Goal: Information Seeking & Learning: Learn about a topic

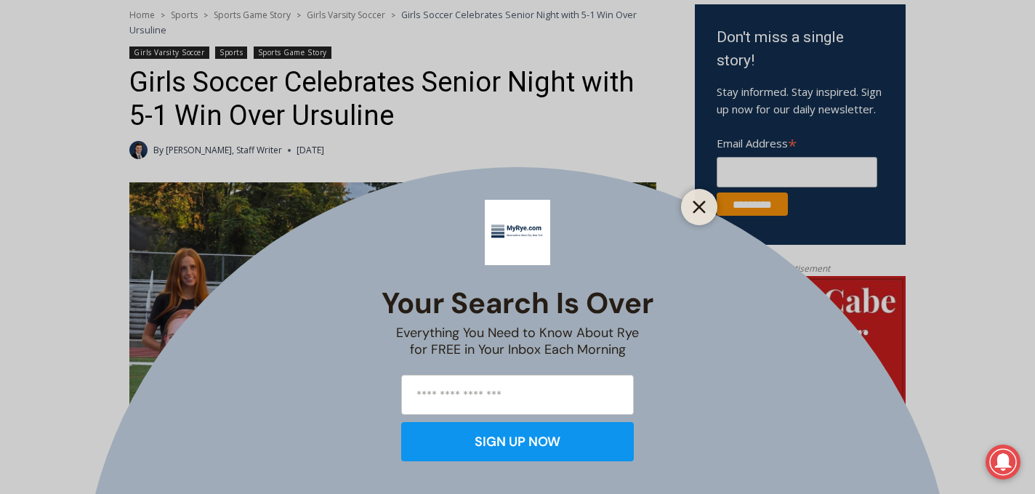
click at [704, 204] on icon "Close" at bounding box center [699, 207] width 13 height 13
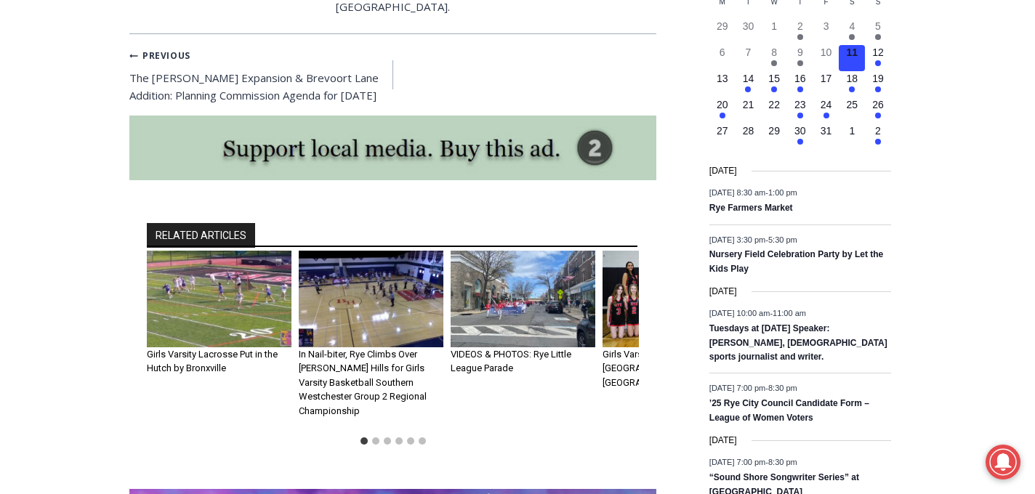
scroll to position [1873, 0]
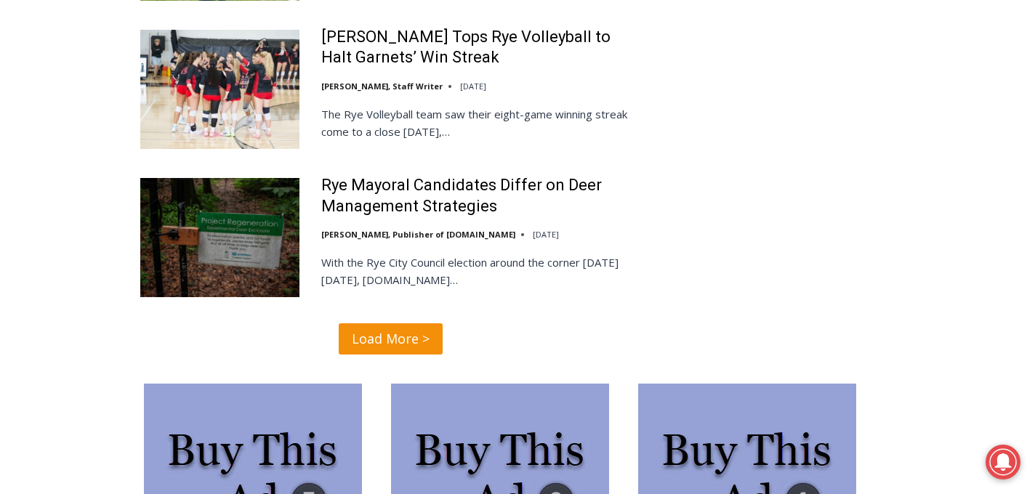
scroll to position [3463, 0]
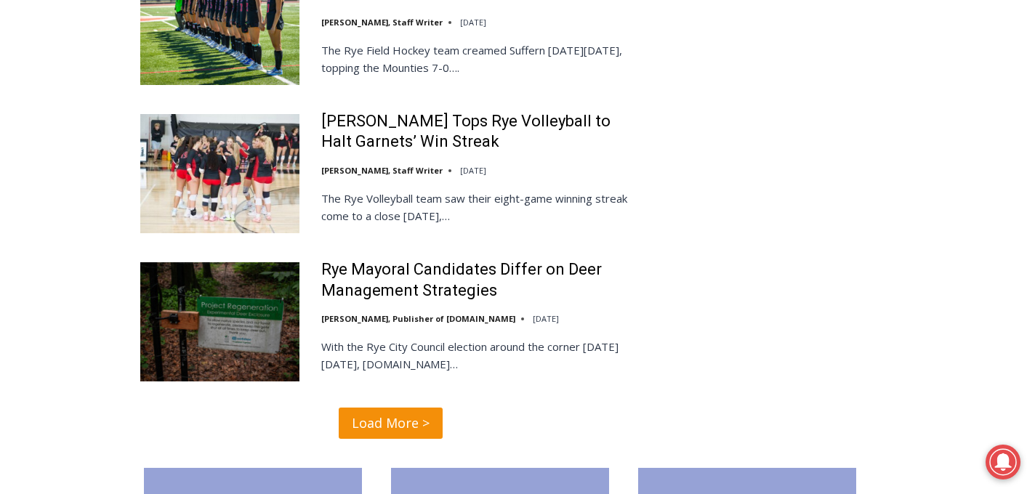
click at [382, 413] on span "Load More >" at bounding box center [391, 423] width 78 height 21
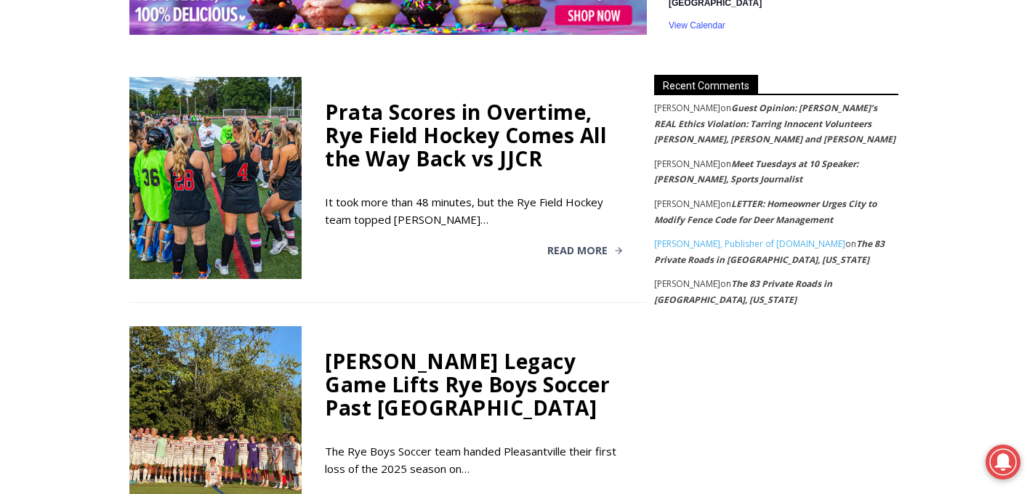
scroll to position [2220, 0]
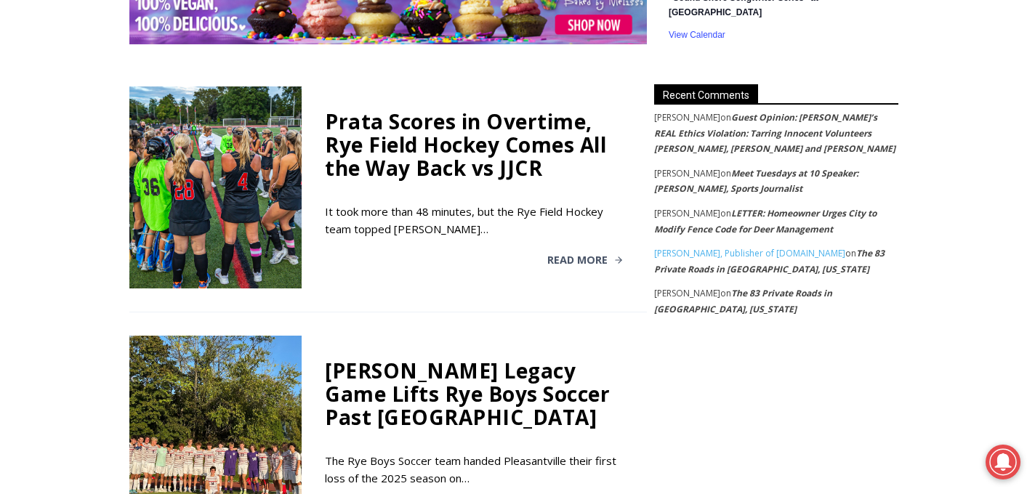
click at [245, 217] on div at bounding box center [215, 187] width 172 height 202
click at [574, 255] on span "Read More" at bounding box center [577, 260] width 60 height 10
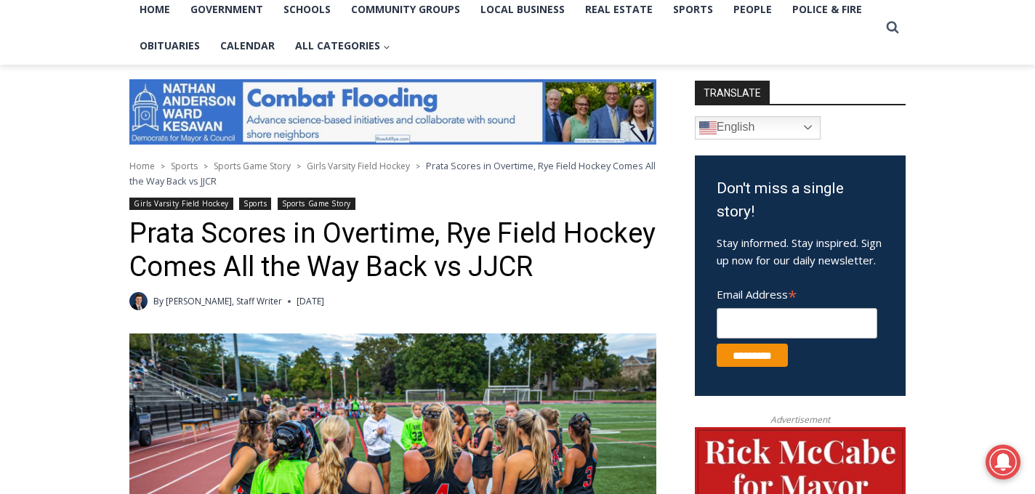
scroll to position [312, 0]
